Goal: Check status: Check status

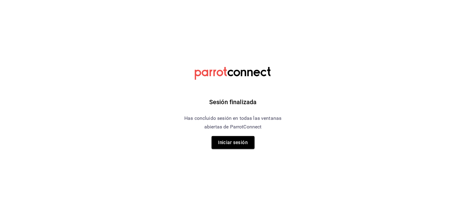
click at [238, 151] on div "Sesión finalizada Has concluido sesión en todas las ventanas abiertas de Parrot…" at bounding box center [232, 108] width 155 height 216
click at [240, 145] on button "Iniciar sesión" at bounding box center [232, 142] width 43 height 13
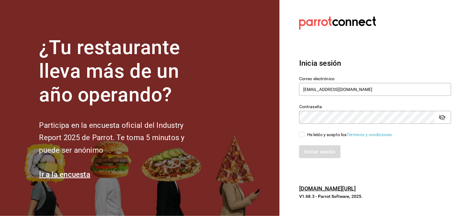
click at [296, 133] on div "He leído y acepto los Términos y condiciones." at bounding box center [371, 131] width 159 height 14
click at [302, 135] on input "He leído y acepto los Términos y condiciones." at bounding box center [302, 135] width 6 height 6
checkbox input "true"
click at [309, 151] on button "Iniciar sesión" at bounding box center [320, 151] width 42 height 13
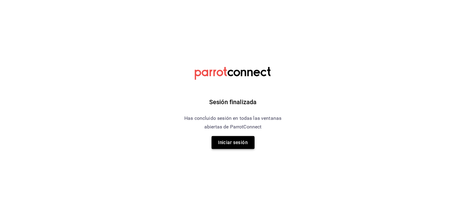
click at [231, 142] on button "Iniciar sesión" at bounding box center [232, 142] width 43 height 13
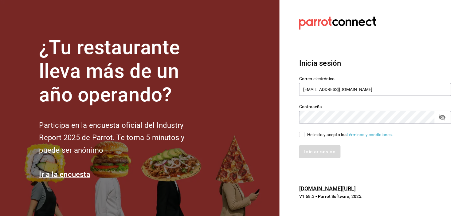
click at [305, 136] on span "He leído y acepto los Términos y condiciones." at bounding box center [348, 134] width 88 height 6
click at [304, 136] on input "He leído y acepto los Términos y condiciones." at bounding box center [302, 135] width 6 height 6
checkbox input "true"
click at [319, 154] on button "Iniciar sesión" at bounding box center [320, 151] width 42 height 13
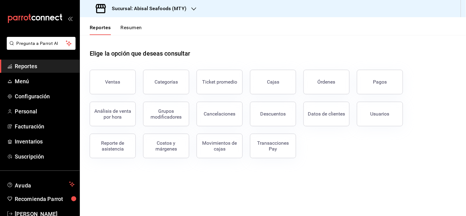
click at [118, 87] on button "Ventas" at bounding box center [113, 82] width 46 height 25
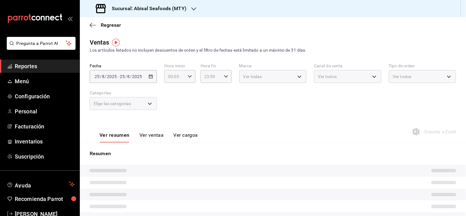
click at [148, 8] on h3 "Sucursal: Abisal Seafoods (MTY)" at bounding box center [146, 8] width 79 height 7
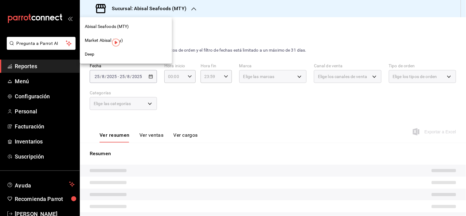
click at [99, 40] on span "Market Abisal (Mty)" at bounding box center [104, 40] width 38 height 6
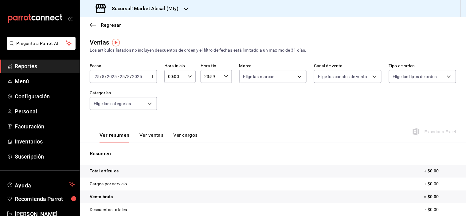
click at [152, 76] on div "2025-08-25 25 / 8 / 2025 - 2025-08-25 25 / 8 / 2025" at bounding box center [123, 76] width 67 height 13
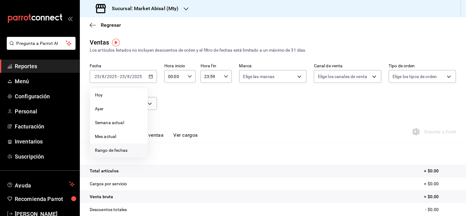
click at [108, 149] on span "Rango de fechas" at bounding box center [119, 150] width 48 height 6
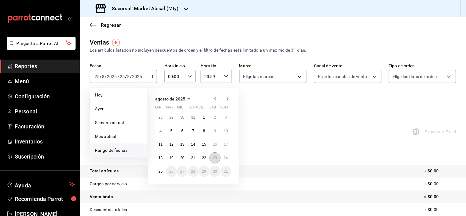
click at [214, 159] on abbr "23" at bounding box center [215, 158] width 4 height 4
click at [213, 159] on abbr "23" at bounding box center [215, 158] width 4 height 4
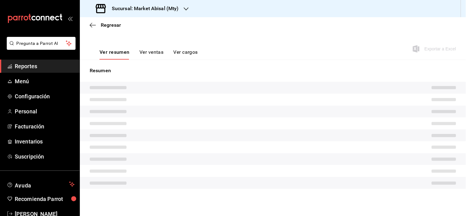
scroll to position [78, 0]
